Goal: Check status: Check status

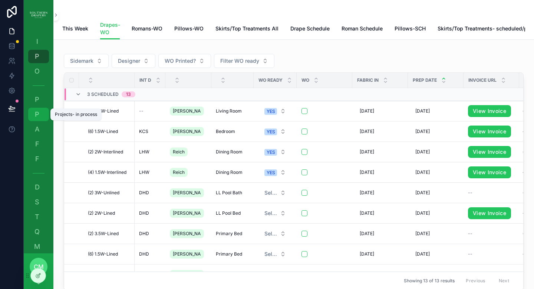
click at [40, 116] on span "P" at bounding box center [36, 114] width 7 height 7
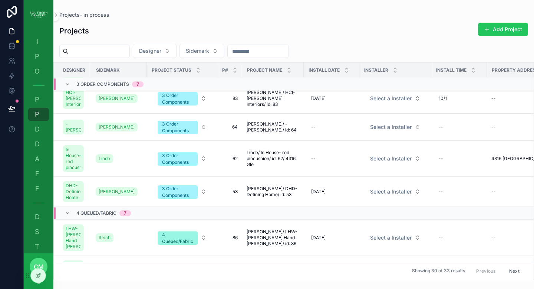
scroll to position [202, 0]
click at [236, 194] on span "53" at bounding box center [230, 191] width 16 height 6
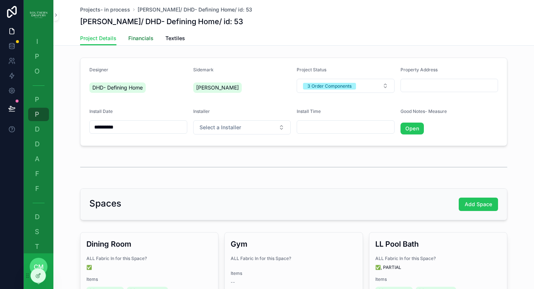
click at [142, 37] on span "Financials" at bounding box center [140, 38] width 25 height 7
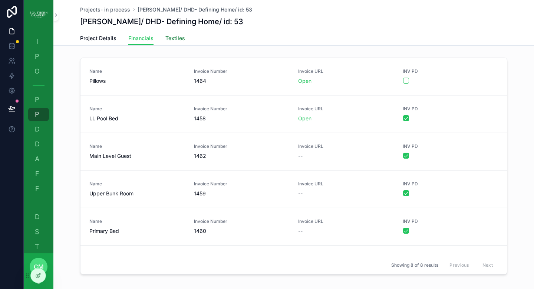
click at [175, 40] on span "Textiles" at bounding box center [175, 38] width 20 height 7
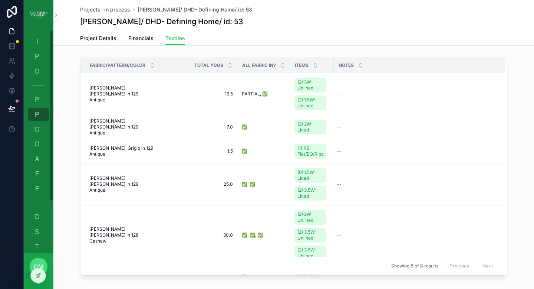
click at [49, 35] on div "I Item Status" at bounding box center [39, 41] width 30 height 15
click at [37, 43] on span "I" at bounding box center [36, 41] width 7 height 7
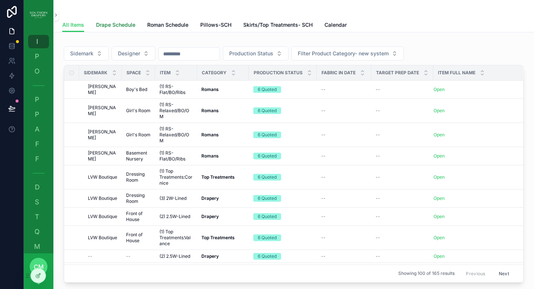
click at [128, 24] on span "Drape Schedule" at bounding box center [115, 24] width 39 height 7
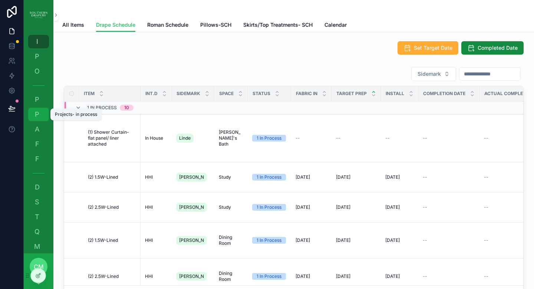
click at [39, 117] on span "P" at bounding box center [36, 114] width 7 height 7
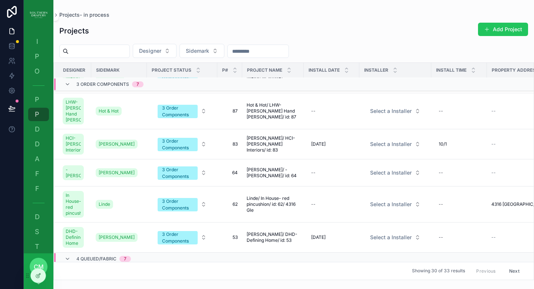
scroll to position [206, 0]
